Goal: Navigation & Orientation: Find specific page/section

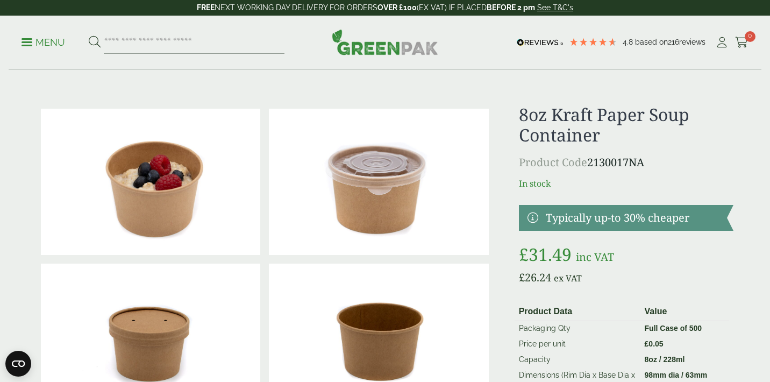
click at [32, 37] on p "Menu" at bounding box center [44, 42] width 44 height 13
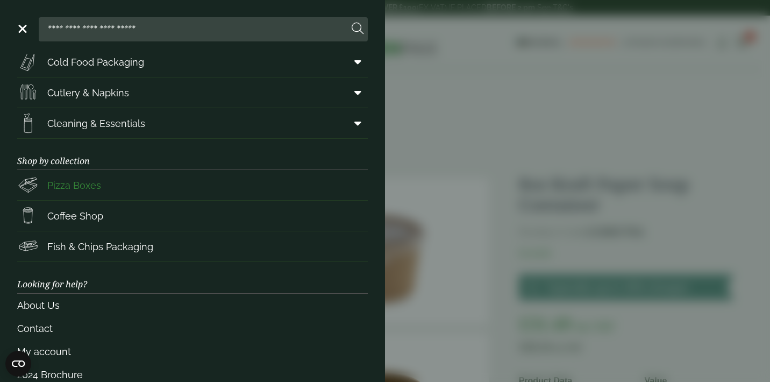
scroll to position [152, 0]
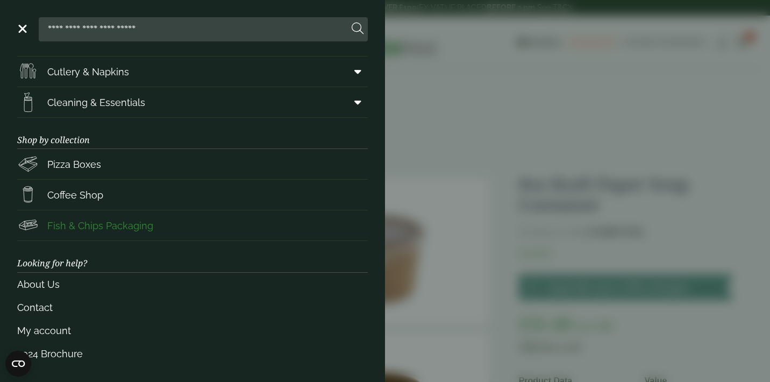
click at [102, 226] on span "Fish & Chips Packaging" at bounding box center [100, 225] width 106 height 15
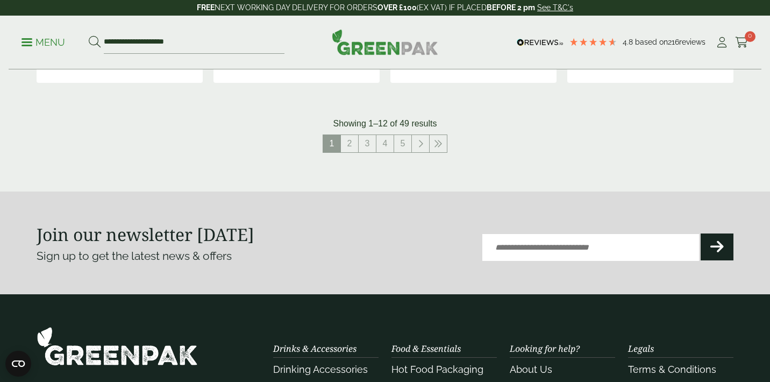
scroll to position [1247, 0]
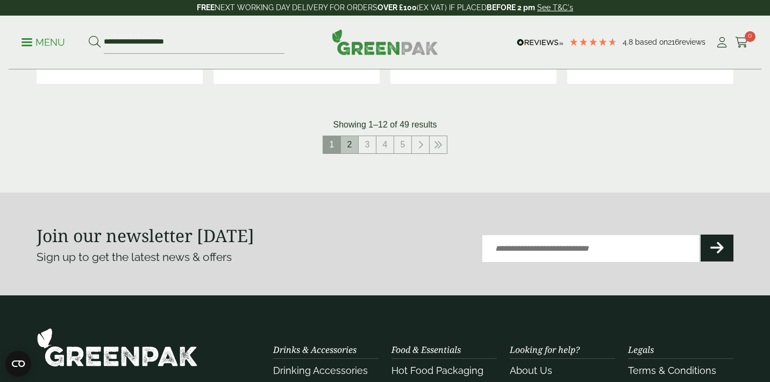
click at [347, 144] on link "2" at bounding box center [349, 144] width 17 height 17
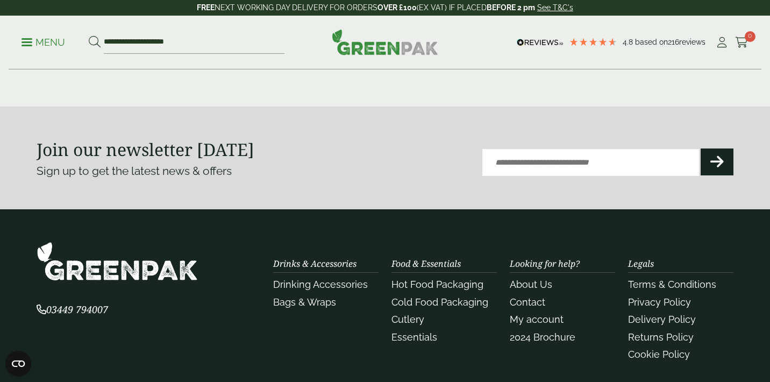
scroll to position [1246, 0]
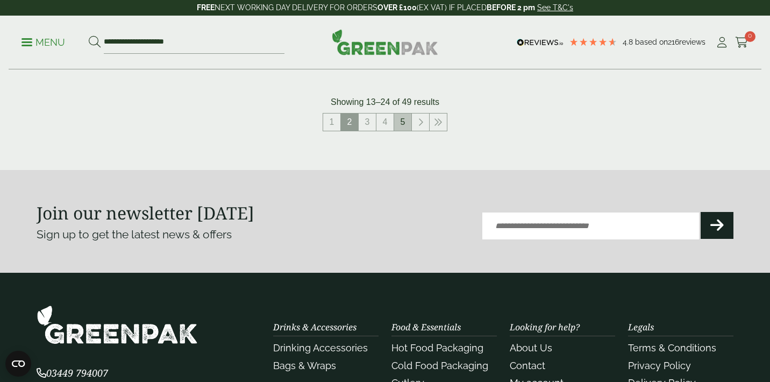
click at [407, 126] on link "5" at bounding box center [402, 121] width 17 height 17
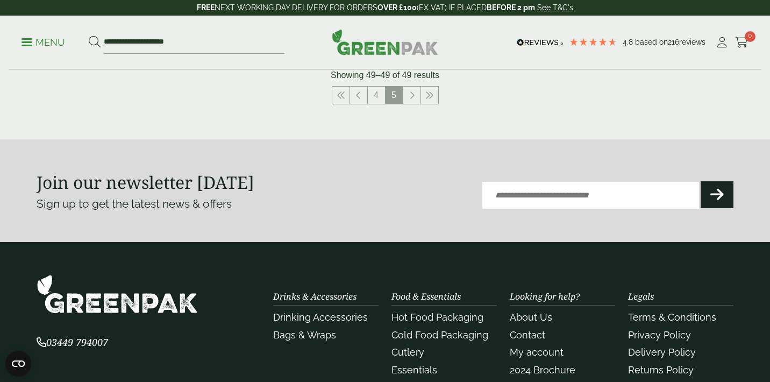
scroll to position [531, 0]
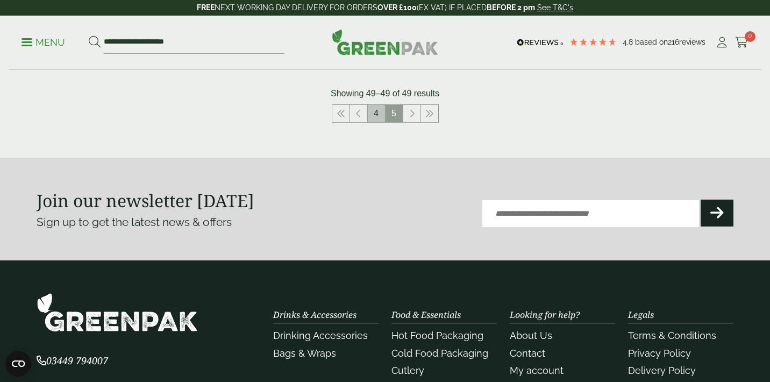
click at [374, 116] on link "4" at bounding box center [376, 113] width 17 height 17
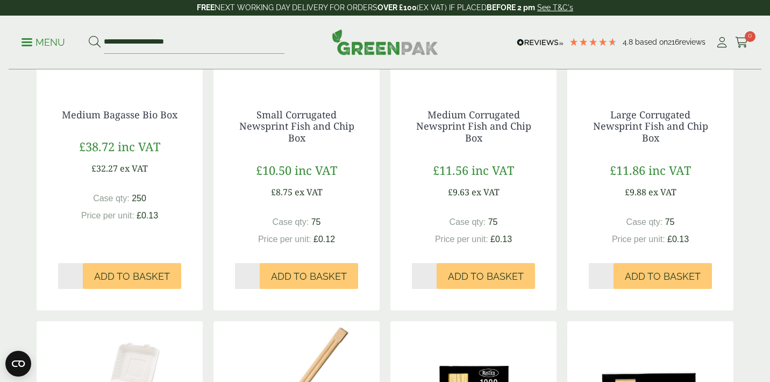
scroll to position [653, 0]
